Goal: Information Seeking & Learning: Learn about a topic

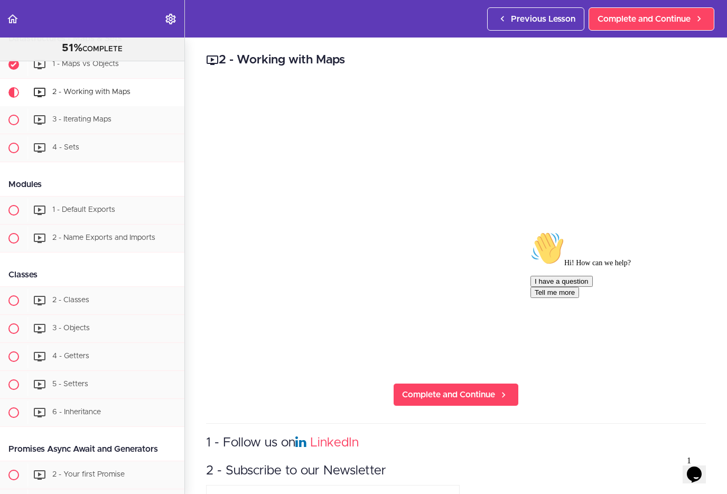
scroll to position [1933, 0]
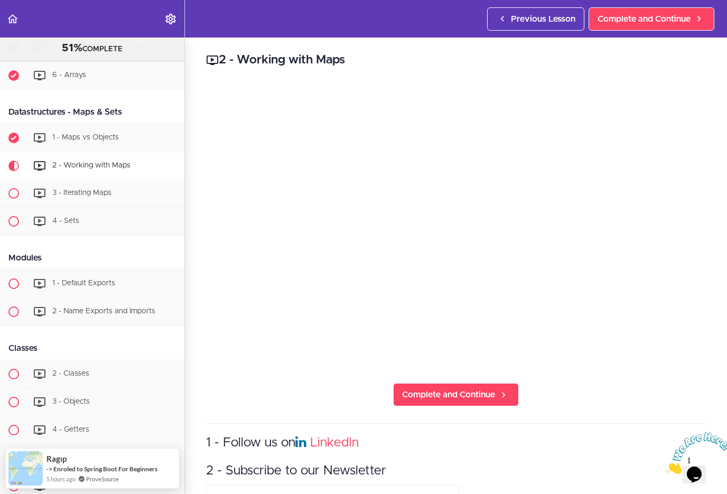
scroll to position [1856, 0]
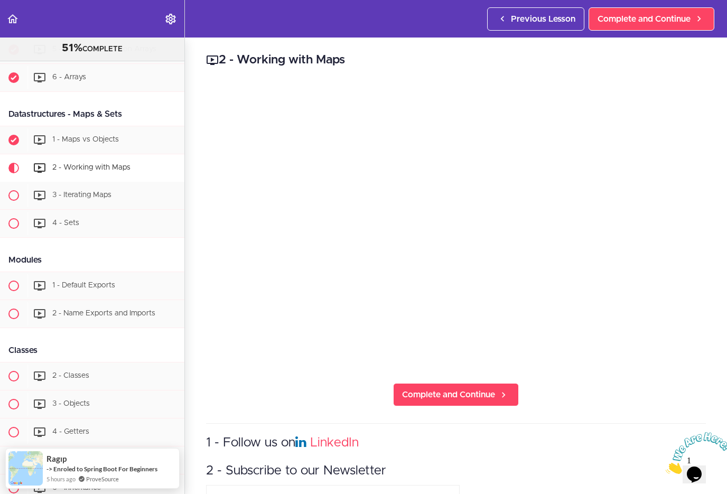
click at [90, 194] on span "3 - Iterating Maps" at bounding box center [81, 194] width 59 height 7
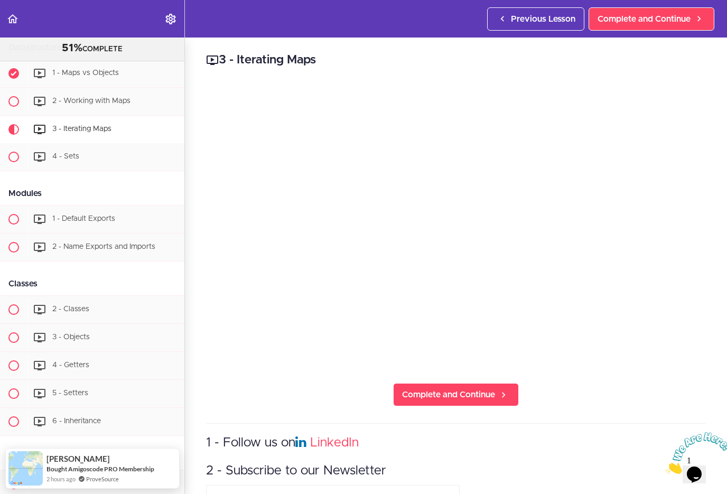
scroll to position [1923, 0]
click at [79, 103] on span "2 - Working with Maps" at bounding box center [91, 101] width 78 height 7
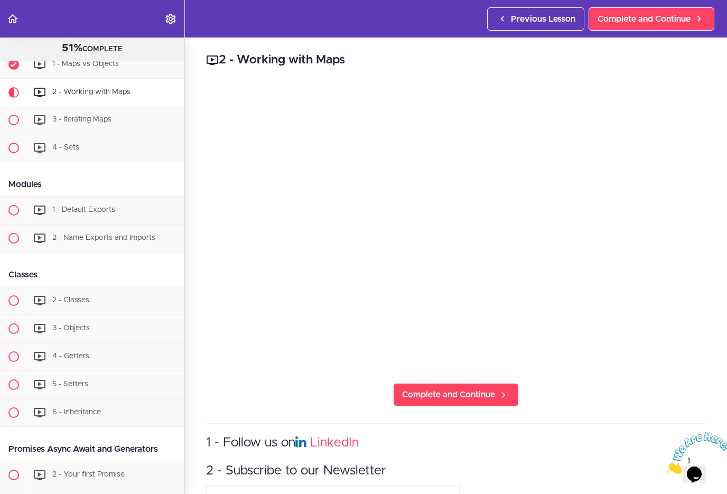
scroll to position [1933, 0]
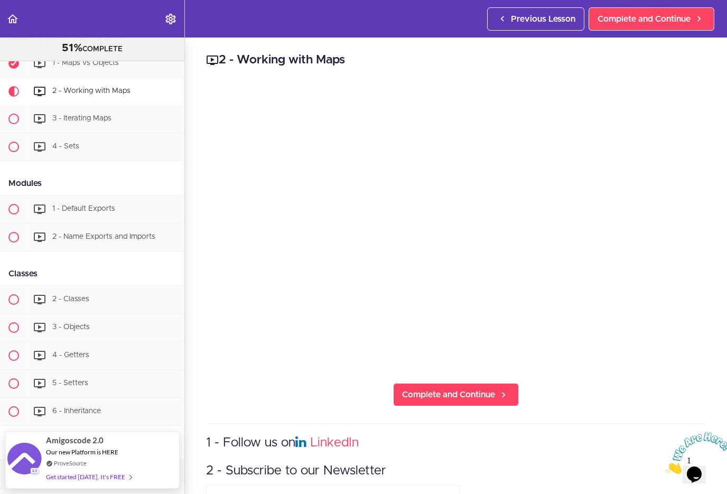
click at [550, 20] on span "Previous Lesson" at bounding box center [543, 19] width 64 height 13
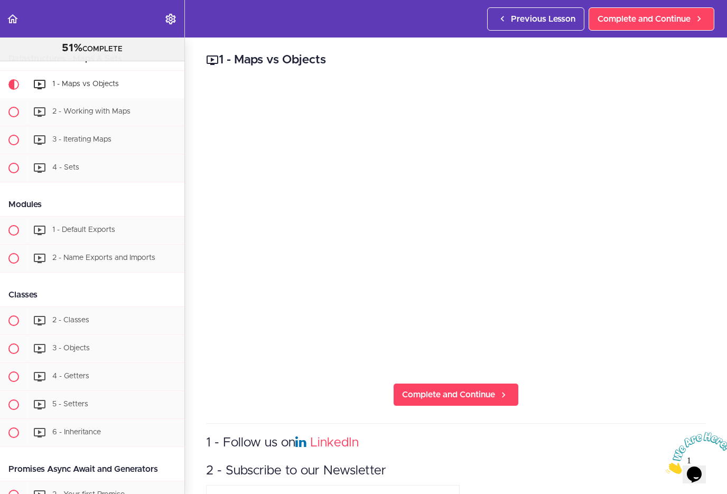
scroll to position [1905, 0]
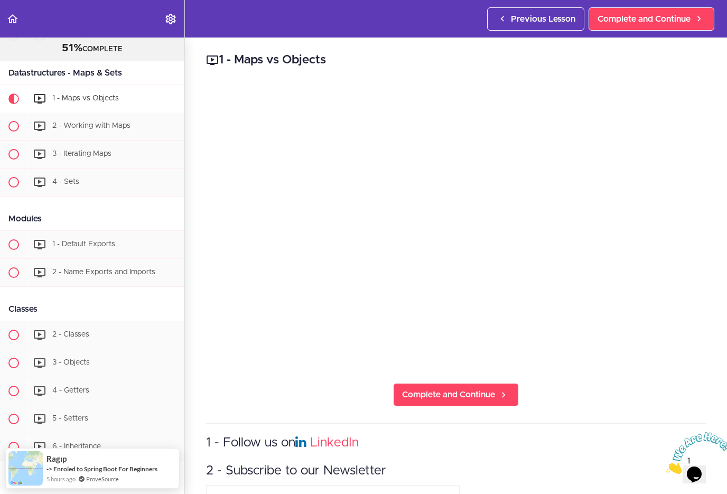
click at [450, 384] on link "Complete and Continue" at bounding box center [456, 394] width 126 height 23
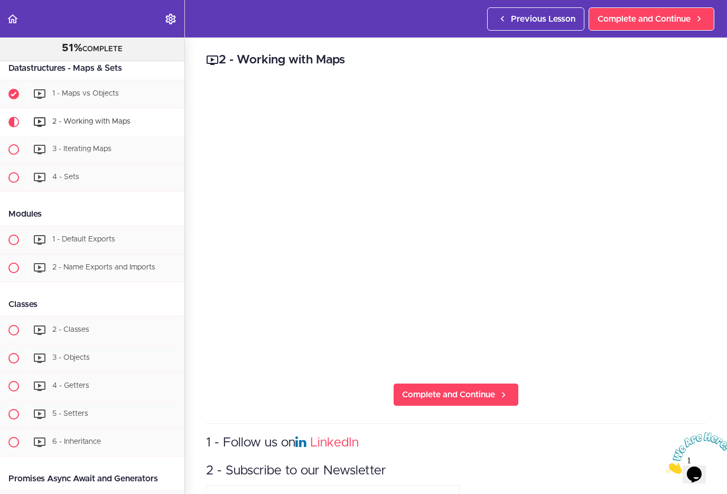
scroll to position [1933, 0]
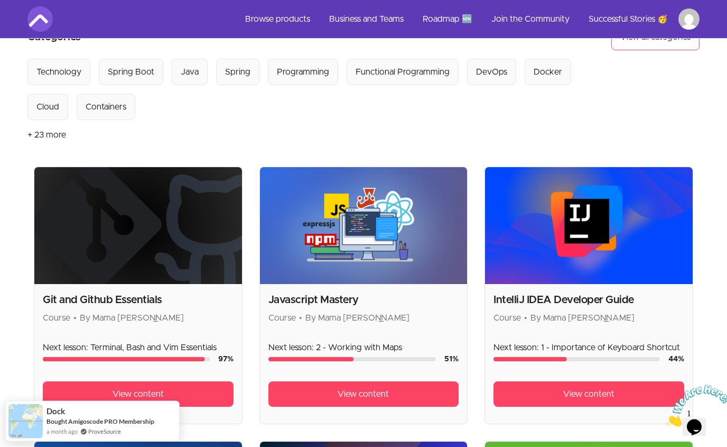
scroll to position [102, 0]
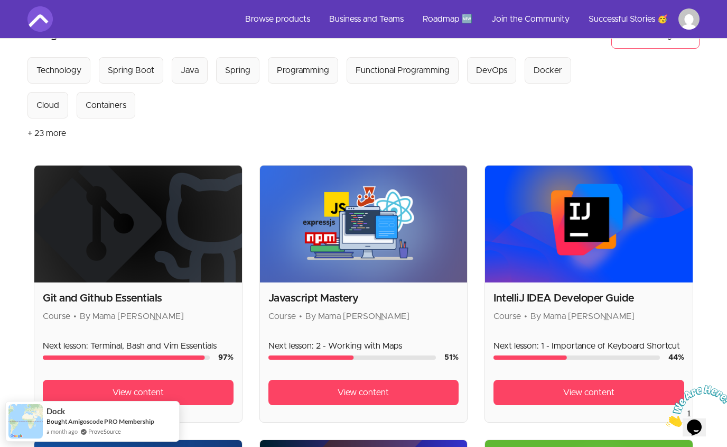
click at [361, 398] on span "View content" at bounding box center [363, 392] width 51 height 13
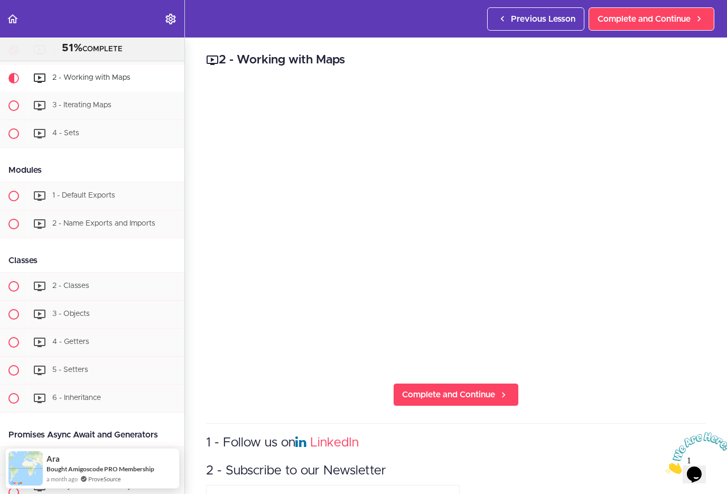
click at [116, 81] on div "2 - Working with Maps" at bounding box center [105, 78] width 157 height 23
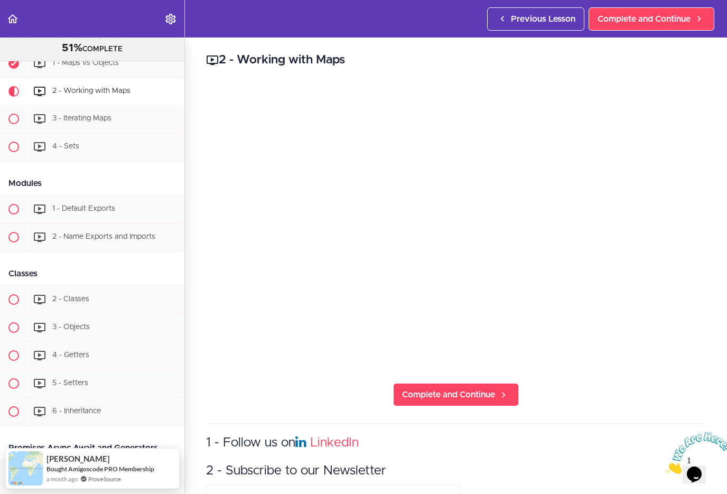
click at [726, 428] on div "2 - Working with Maps Complete and Continue 1 - Follow us on LinkedIn 2 - Subsc…" at bounding box center [456, 266] width 542 height 457
click at [723, 432] on div at bounding box center [694, 453] width 57 height 42
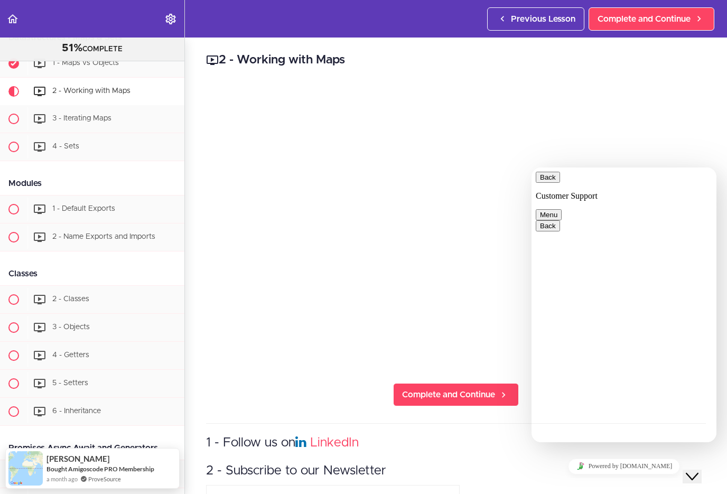
click at [96, 355] on div "4 - Getters" at bounding box center [105, 355] width 157 height 23
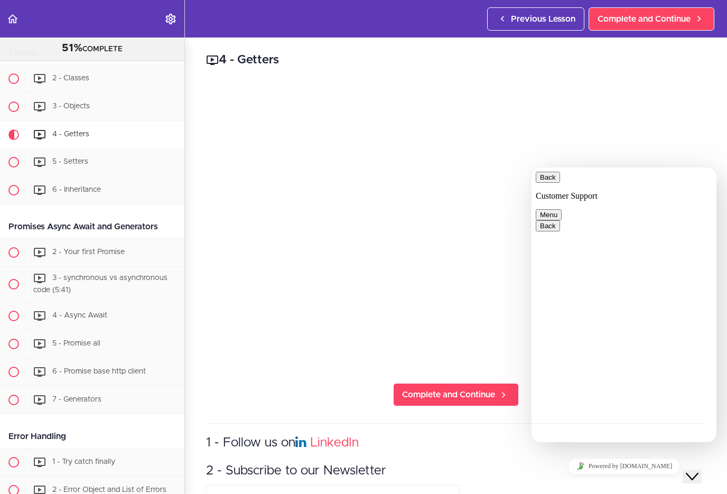
scroll to position [2198, 0]
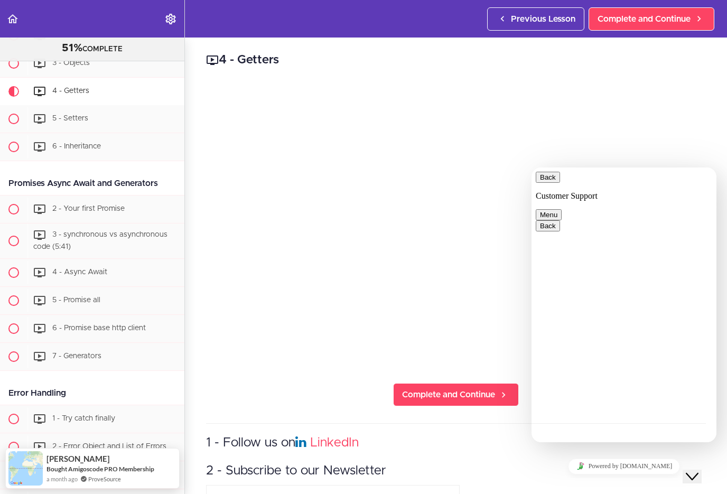
click at [331, 405] on div "4 - Getters Complete and Continue 1 - Follow us on LinkedIn 2 - Subscribe to ou…" at bounding box center [456, 266] width 542 height 457
click at [340, 403] on div "4 - Getters Complete and Continue 1 - Follow us on LinkedIn 2 - Subscribe to ou…" at bounding box center [456, 266] width 542 height 457
click at [350, 405] on div "4 - Getters Complete and Continue 1 - Follow us on LinkedIn 2 - Subscribe to ou…" at bounding box center [456, 266] width 542 height 457
click at [556, 181] on button "Back" at bounding box center [548, 177] width 24 height 11
click at [698, 470] on icon "Close Chat This icon closes the chat window." at bounding box center [692, 476] width 13 height 13
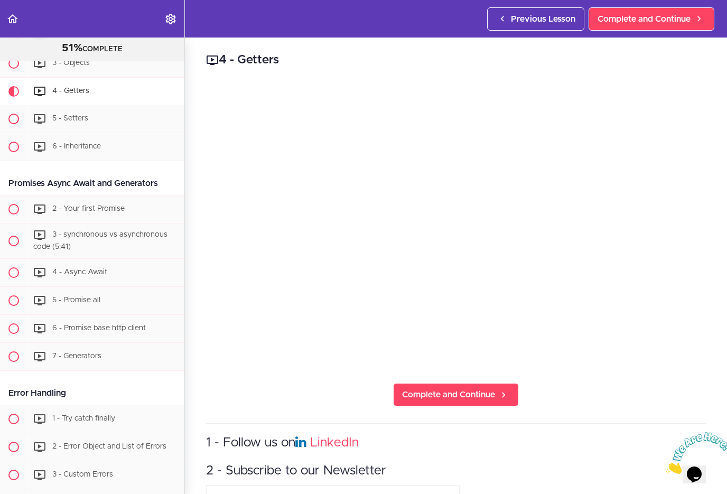
click at [666, 467] on icon "Close" at bounding box center [666, 471] width 0 height 9
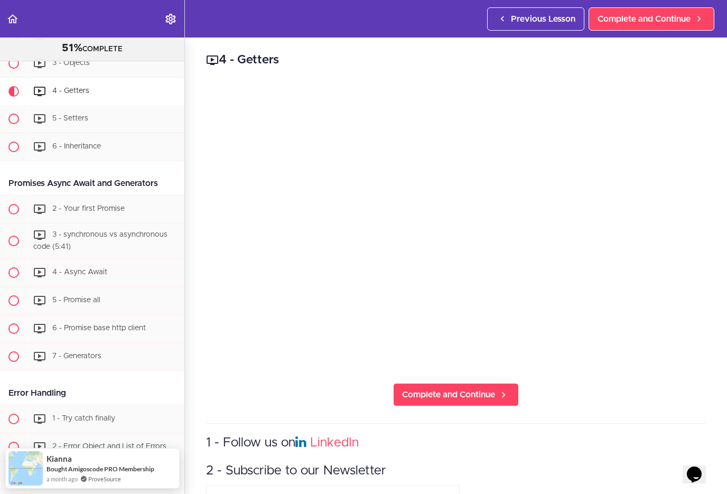
click at [107, 143] on div "6 - Inheritance" at bounding box center [105, 146] width 157 height 23
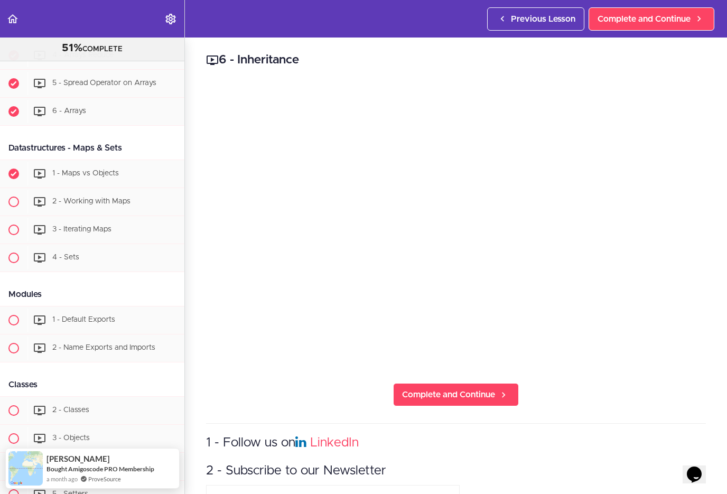
scroll to position [1822, 0]
